Goal: Check status: Check status

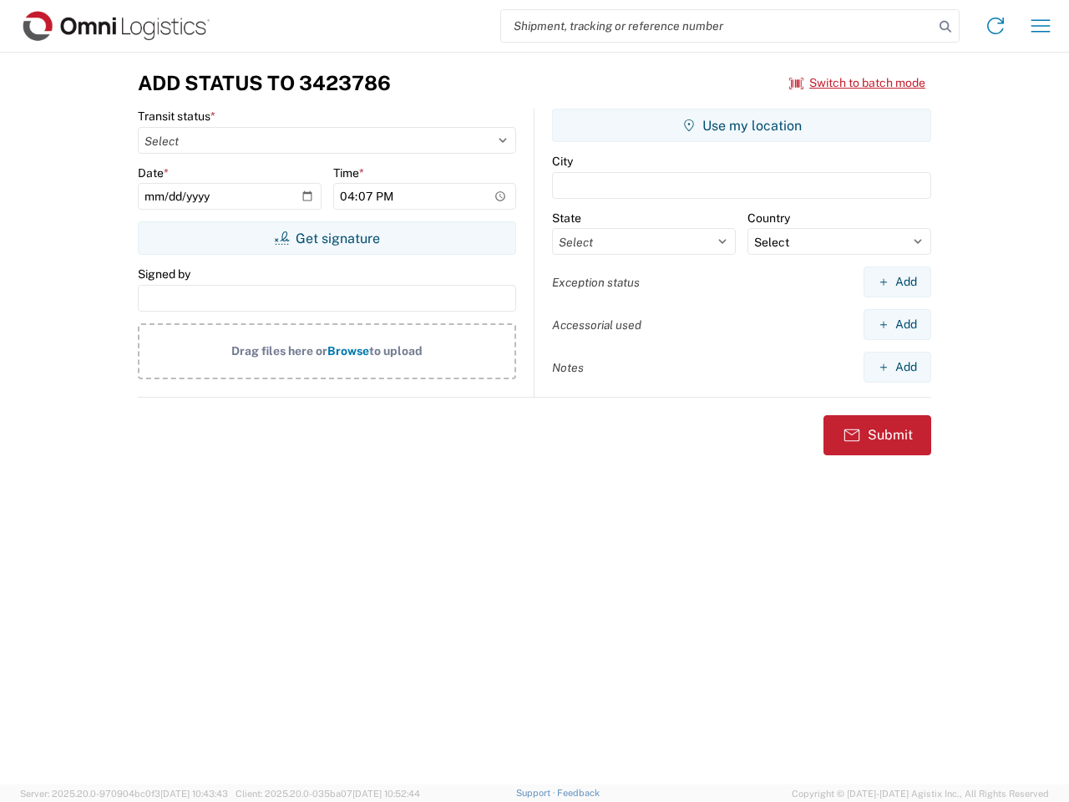
click at [718, 26] on input "search" at bounding box center [717, 26] width 433 height 32
click at [946, 27] on icon at bounding box center [945, 26] width 23 height 23
click at [996, 26] on icon at bounding box center [995, 26] width 27 height 27
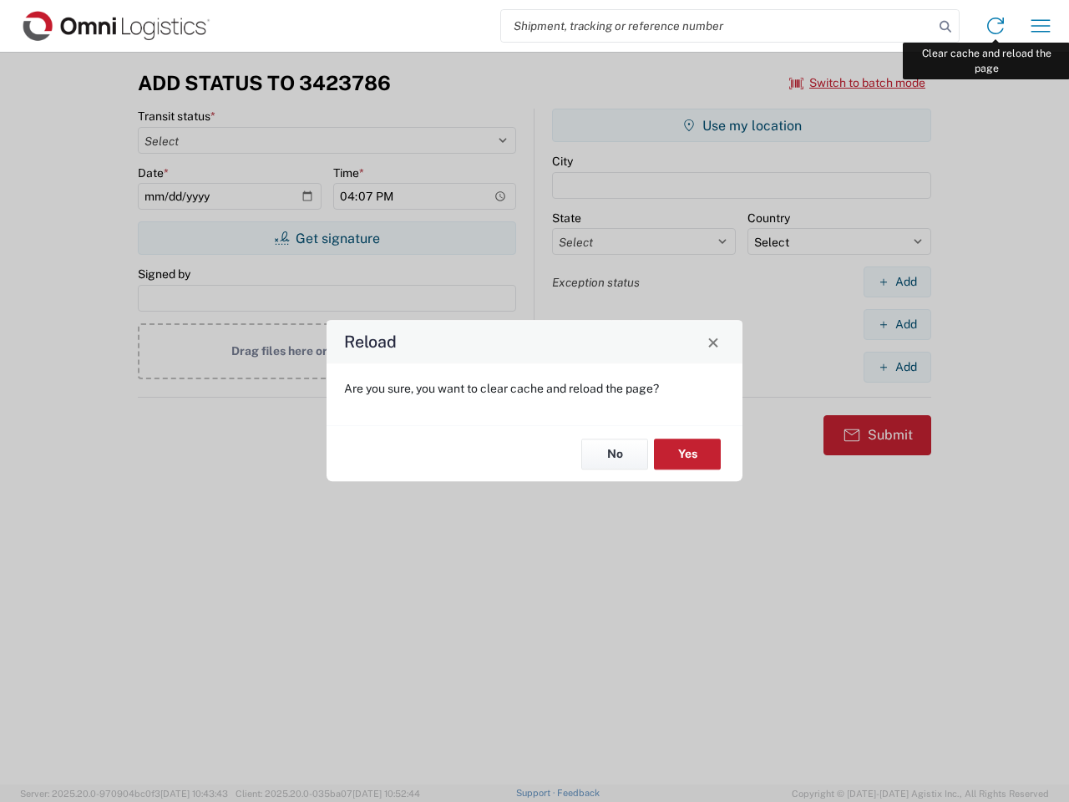
click at [1041, 26] on div "Reload Are you sure, you want to clear cache and reload the page? No Yes" at bounding box center [534, 401] width 1069 height 802
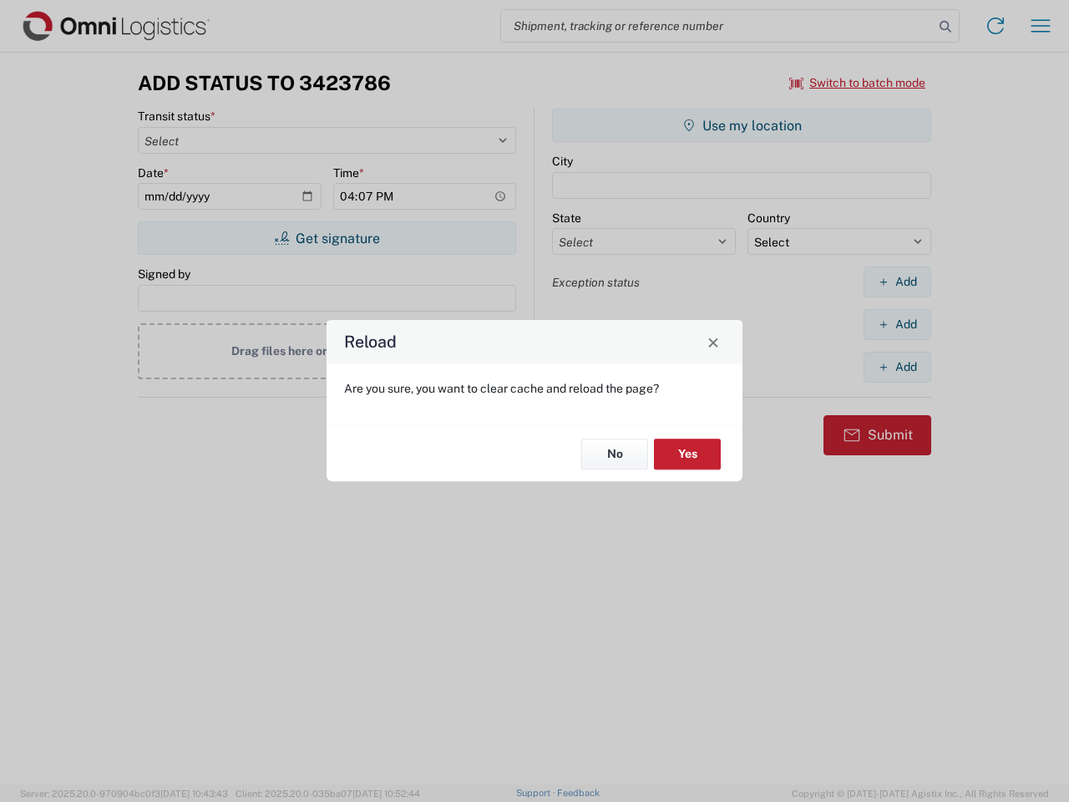
click at [858, 83] on div "Reload Are you sure, you want to clear cache and reload the page? No Yes" at bounding box center [534, 401] width 1069 height 802
click at [327, 238] on div "Reload Are you sure, you want to clear cache and reload the page? No Yes" at bounding box center [534, 401] width 1069 height 802
click at [742, 125] on div "Reload Are you sure, you want to clear cache and reload the page? No Yes" at bounding box center [534, 401] width 1069 height 802
click at [897, 282] on div "Reload Are you sure, you want to clear cache and reload the page? No Yes" at bounding box center [534, 401] width 1069 height 802
click at [897, 324] on div "Reload Are you sure, you want to clear cache and reload the page? No Yes" at bounding box center [534, 401] width 1069 height 802
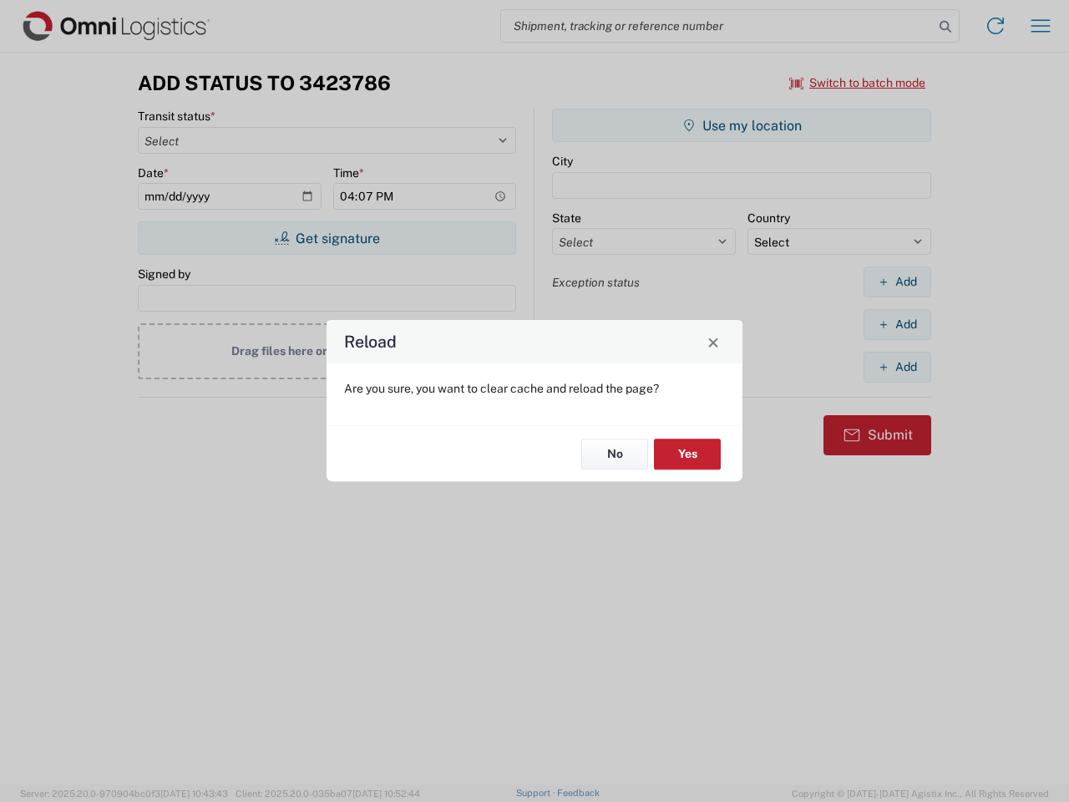
click at [897, 367] on div "Reload Are you sure, you want to clear cache and reload the page? No Yes" at bounding box center [534, 401] width 1069 height 802
